Goal: Check status: Check status

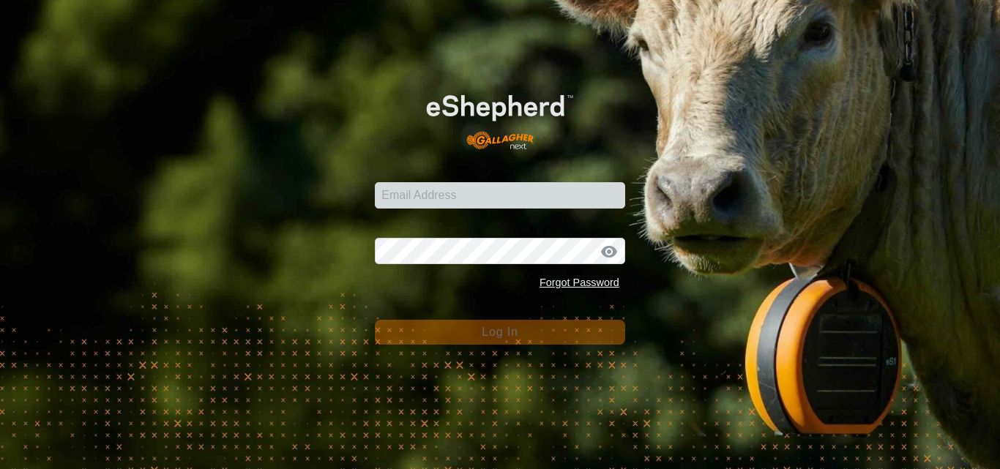
type input "[PERSON_NAME][EMAIL_ADDRESS][DOMAIN_NAME]"
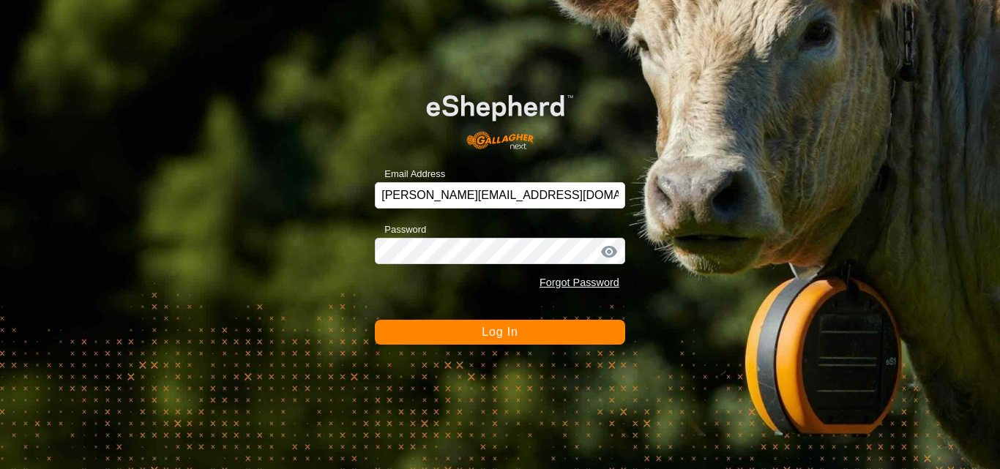
click at [489, 329] on span "Log In" at bounding box center [500, 332] width 36 height 12
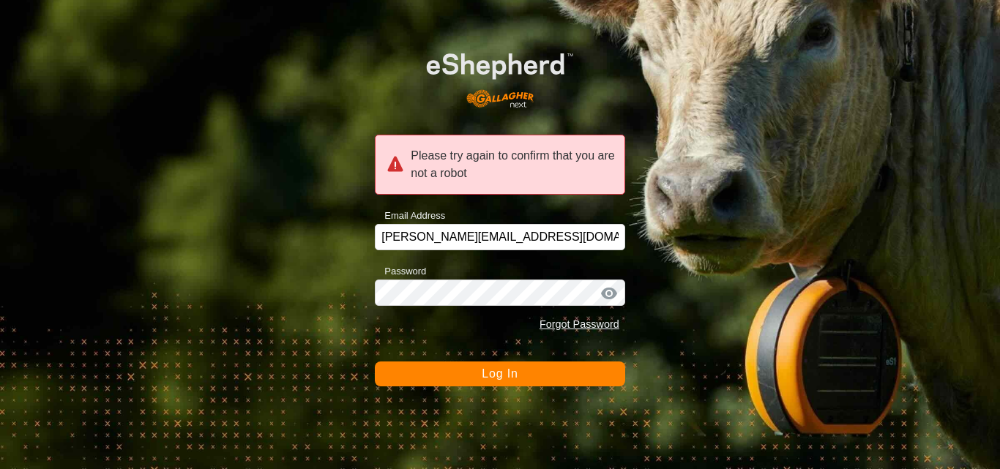
click at [501, 373] on span "Log In" at bounding box center [500, 374] width 36 height 12
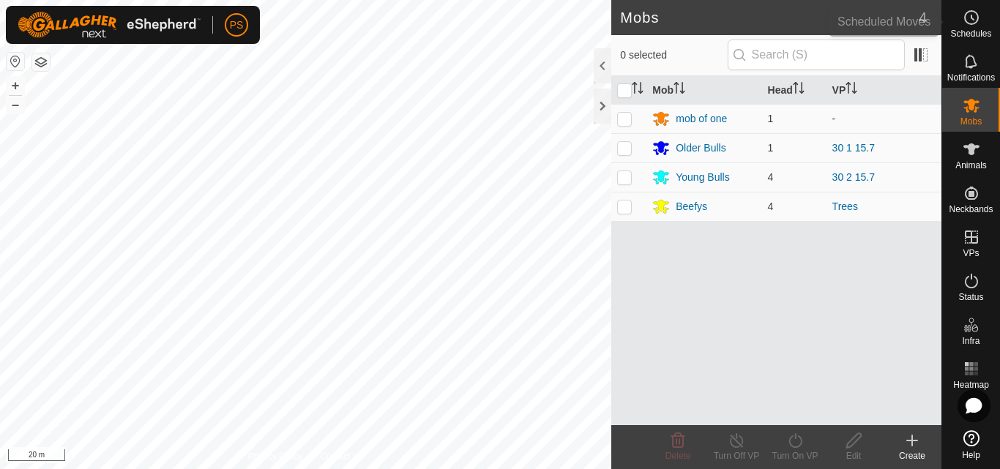
click at [971, 16] on icon at bounding box center [972, 18] width 18 height 18
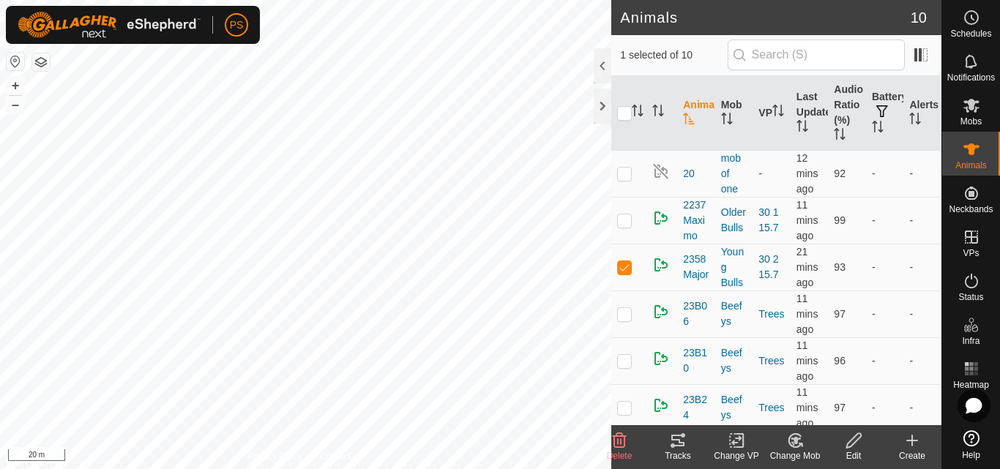
click at [679, 444] on icon at bounding box center [677, 441] width 13 height 12
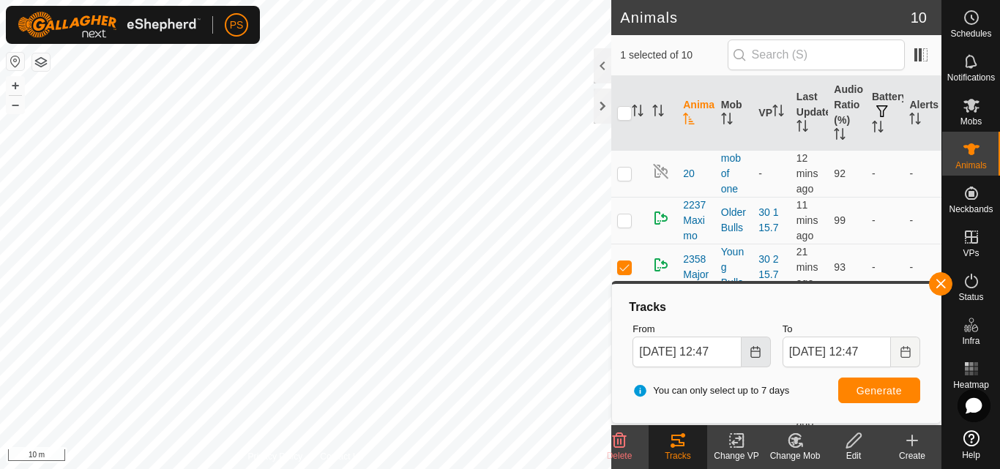
click at [753, 359] on button "Choose Date" at bounding box center [756, 352] width 29 height 31
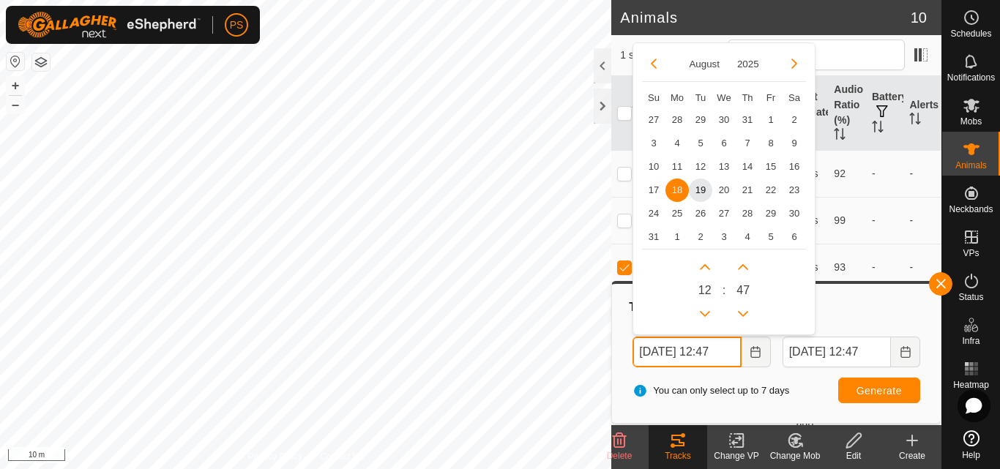
scroll to position [0, 7]
click at [697, 189] on span "19" at bounding box center [700, 189] width 23 height 23
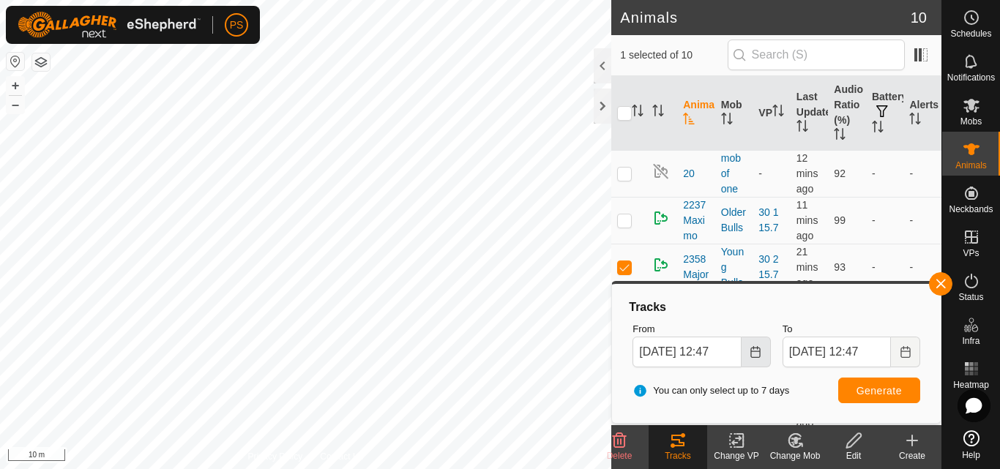
click at [755, 357] on icon "Choose Date" at bounding box center [756, 352] width 12 height 12
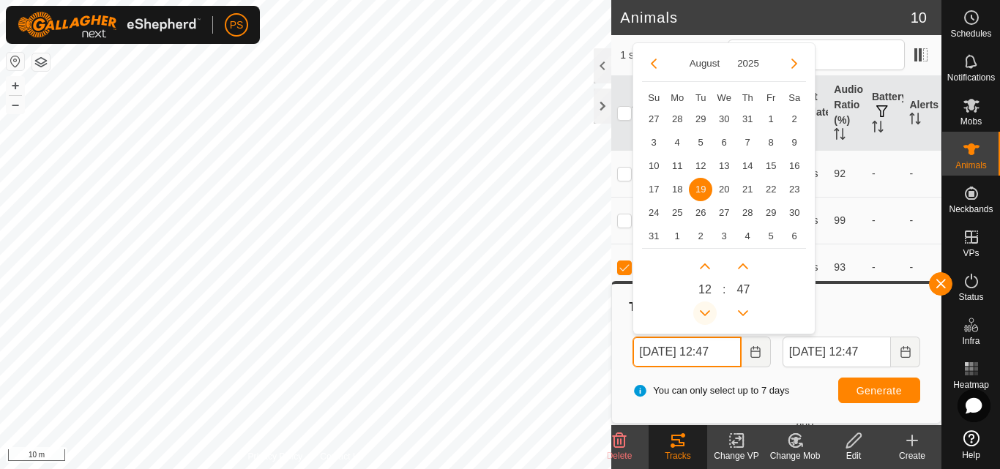
click at [705, 316] on button "Previous Hour" at bounding box center [704, 313] width 23 height 23
type input "19 Aug, 2025 11:47"
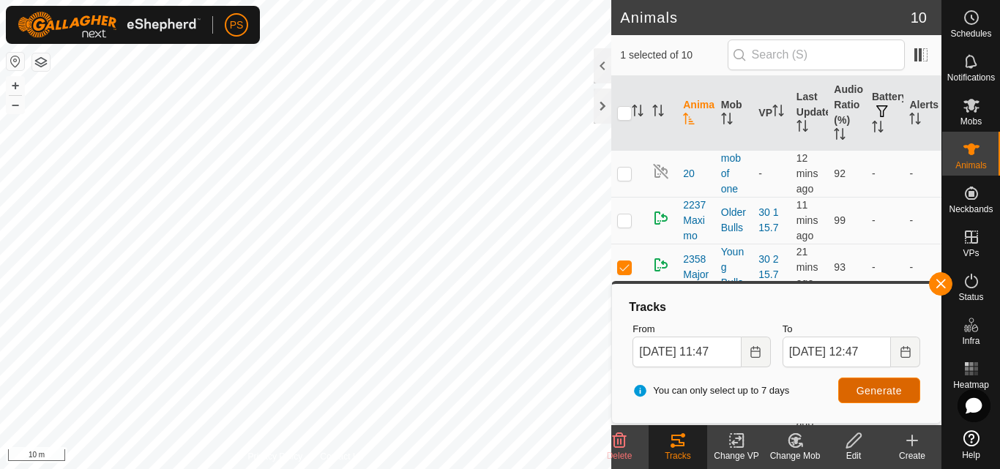
click at [873, 391] on span "Generate" at bounding box center [879, 391] width 45 height 12
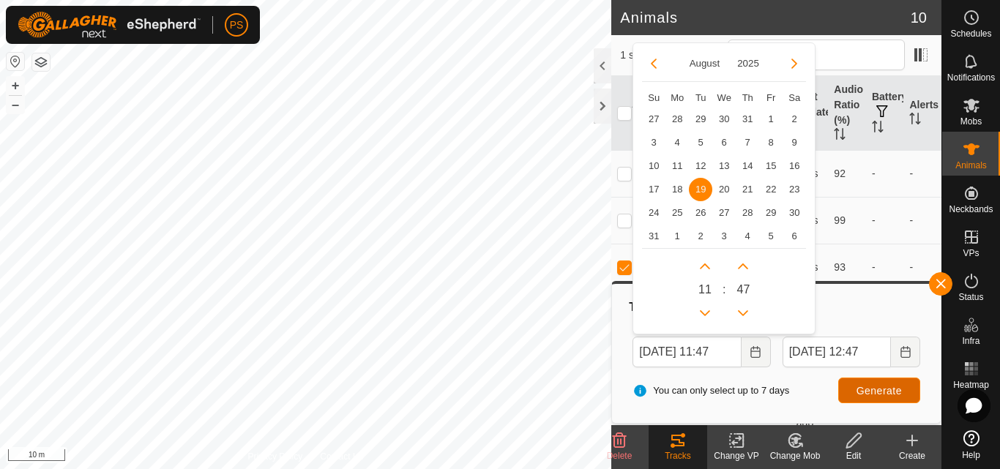
scroll to position [0, 0]
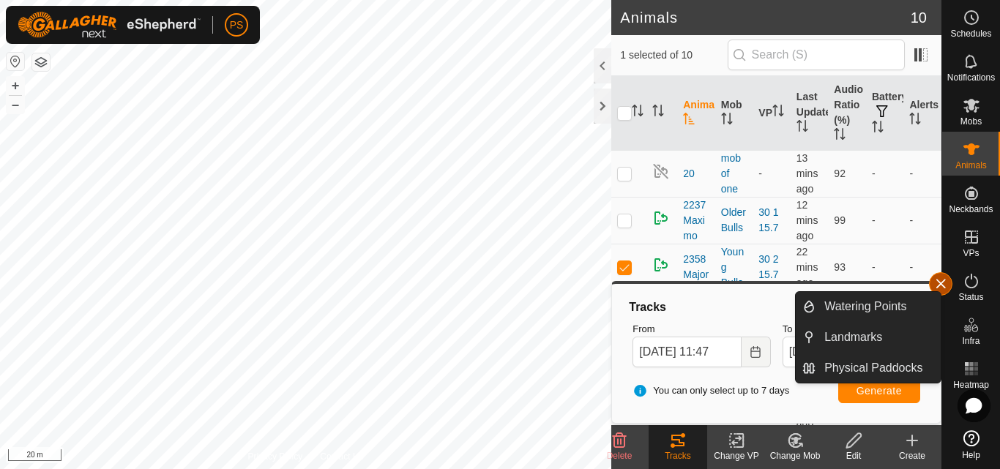
click at [937, 286] on button "button" at bounding box center [940, 283] width 23 height 23
